Goal: Check status: Check status

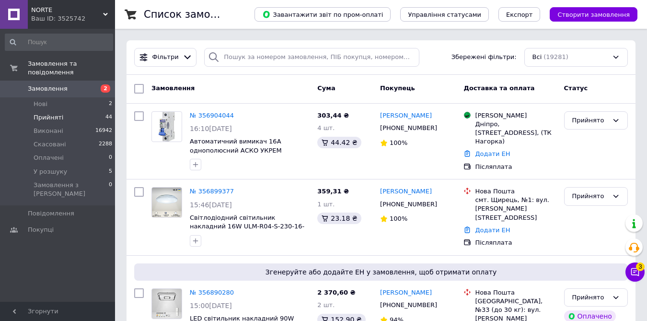
click at [51, 113] on span "Прийняті" at bounding box center [49, 117] width 30 height 9
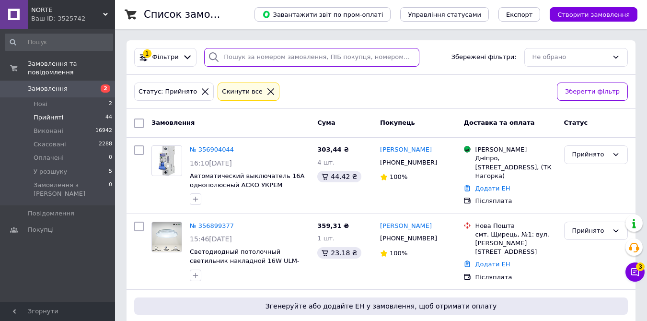
click at [230, 57] on input "search" at bounding box center [311, 57] width 215 height 19
paste input "356904044"
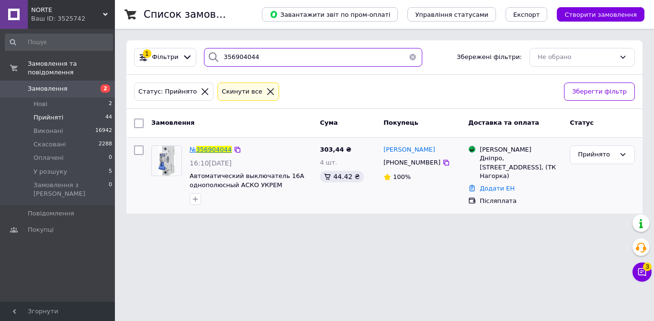
type input "356904044"
click at [219, 152] on span "356904044" at bounding box center [213, 149] width 35 height 7
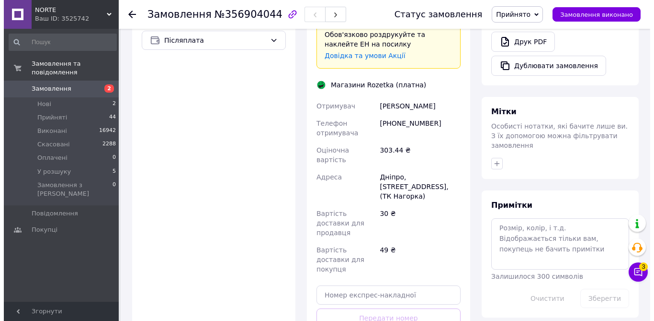
scroll to position [431, 0]
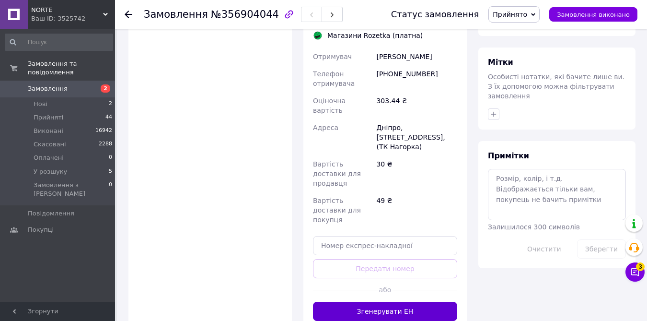
click at [397, 301] on button "Згенерувати ЕН" at bounding box center [385, 310] width 144 height 19
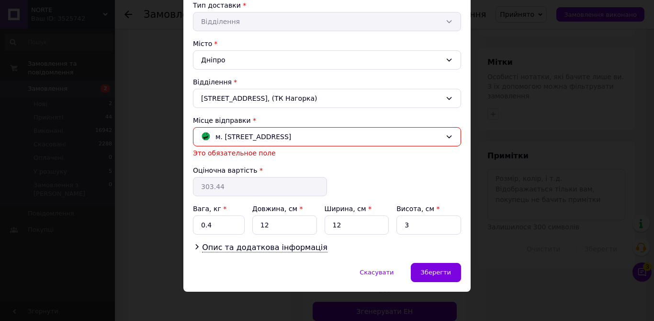
scroll to position [229, 0]
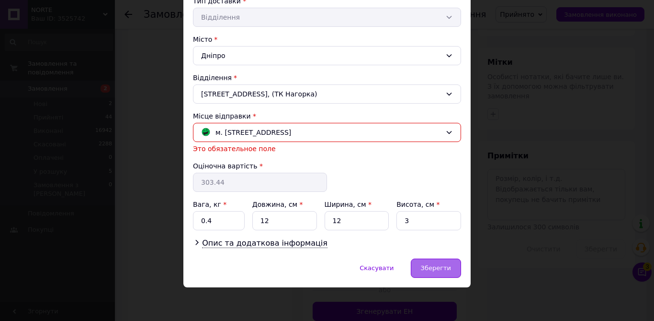
click at [436, 271] on span "Зберегти" at bounding box center [436, 267] width 30 height 7
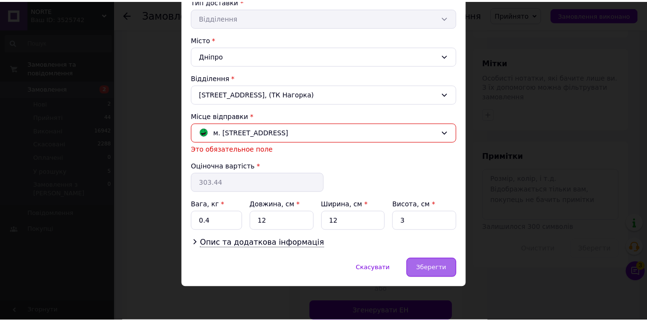
scroll to position [218, 0]
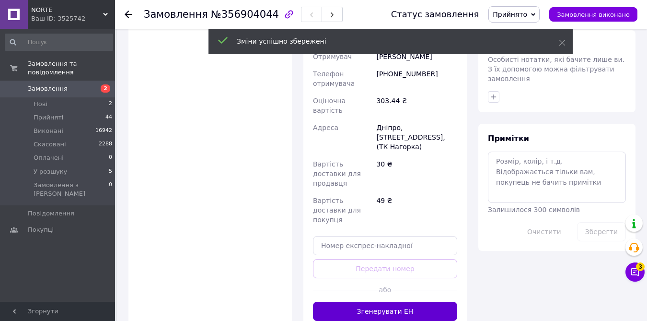
click at [370, 301] on button "Згенерувати ЕН" at bounding box center [385, 310] width 144 height 19
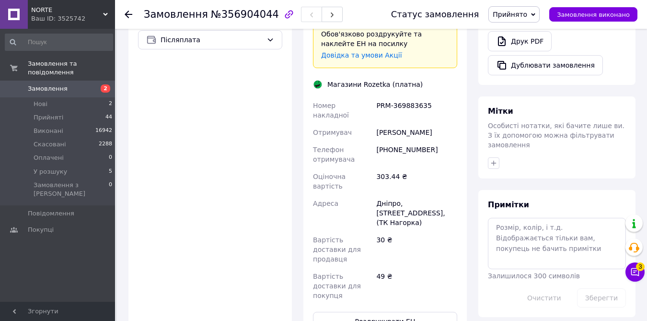
scroll to position [335, 0]
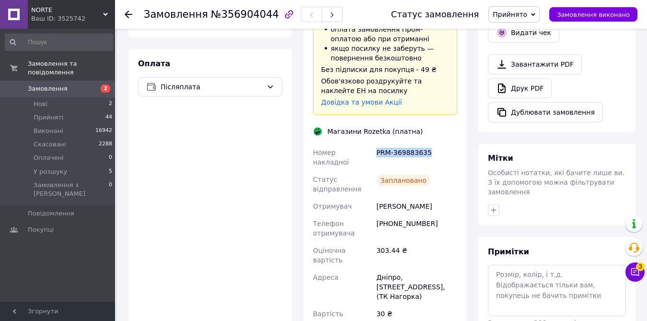
drag, startPoint x: 377, startPoint y: 132, endPoint x: 438, endPoint y: 133, distance: 61.3
click at [438, 144] on div "PRM-369883635" at bounding box center [416, 157] width 85 height 27
copy div "PRM-369883635"
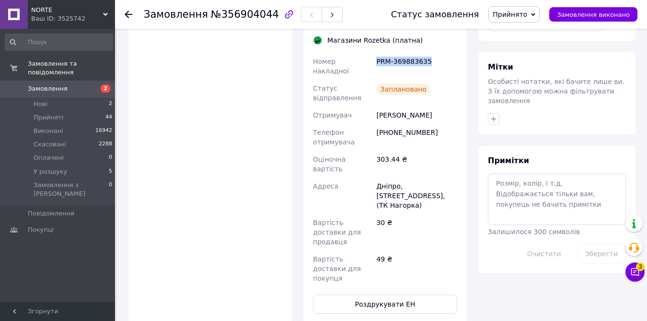
scroll to position [431, 0]
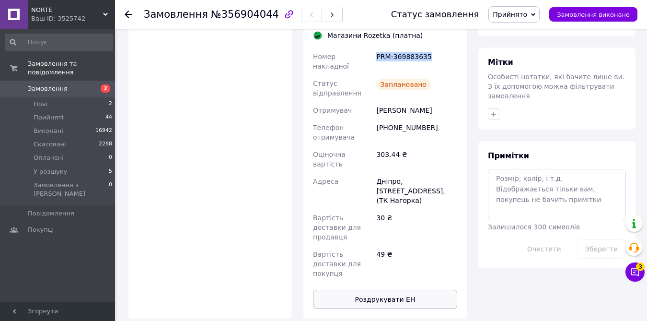
click at [390, 289] on button "Роздрукувати ЕН" at bounding box center [385, 298] width 144 height 19
